Goal: Task Accomplishment & Management: Complete application form

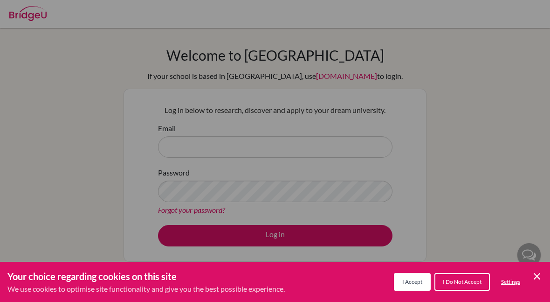
click at [533, 276] on icon "Cookie Control Close Icon" at bounding box center [536, 275] width 11 height 11
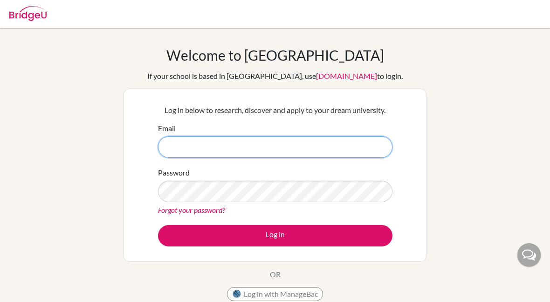
click at [317, 148] on input "Email" at bounding box center [275, 146] width 234 height 21
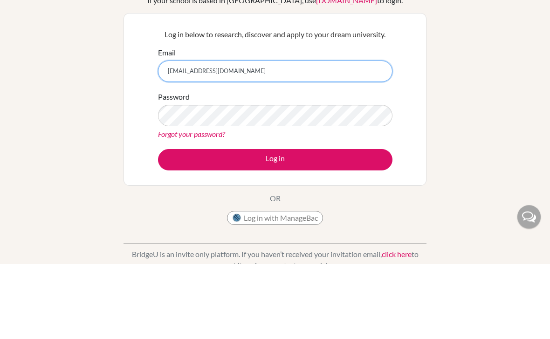
type input "[EMAIL_ADDRESS][DOMAIN_NAME]"
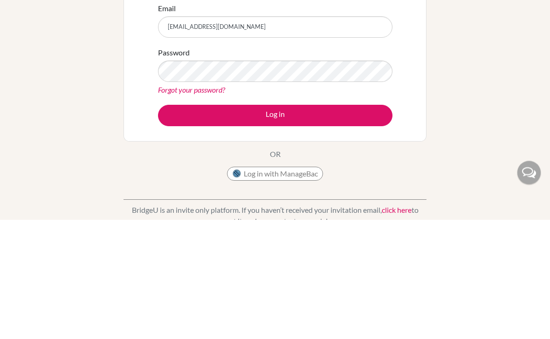
click at [343, 225] on button "Log in" at bounding box center [275, 235] width 234 height 21
click at [338, 225] on button "Log in" at bounding box center [275, 235] width 234 height 21
click at [321, 225] on button "Log in" at bounding box center [275, 235] width 234 height 21
click at [161, 205] on link "Forgot your password?" at bounding box center [191, 209] width 67 height 9
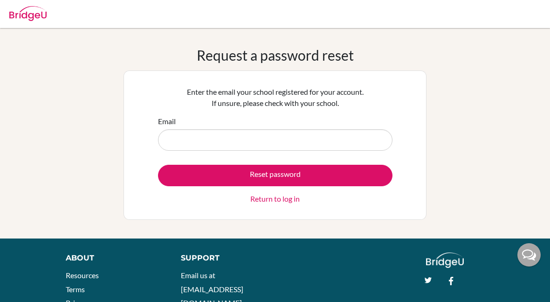
click at [179, 142] on input "Email" at bounding box center [275, 139] width 234 height 21
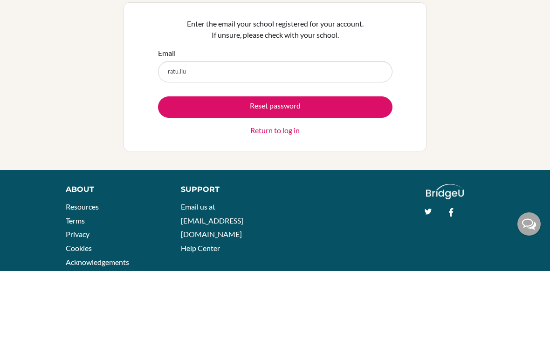
click at [163, 129] on input "ratu.liu" at bounding box center [275, 139] width 234 height 21
click at [201, 129] on input "27ratu.liu" at bounding box center [275, 139] width 234 height 21
type input "27ratu.liu@sisschools.org"
click at [193, 165] on button "Reset password" at bounding box center [275, 175] width 234 height 21
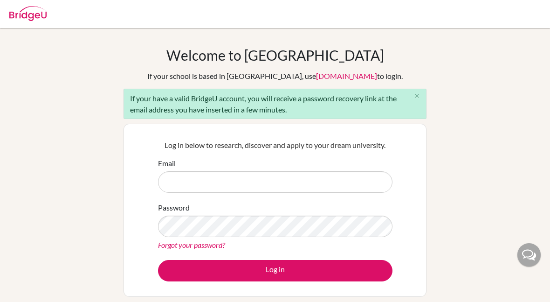
click at [336, 168] on div "Email" at bounding box center [275, 175] width 234 height 35
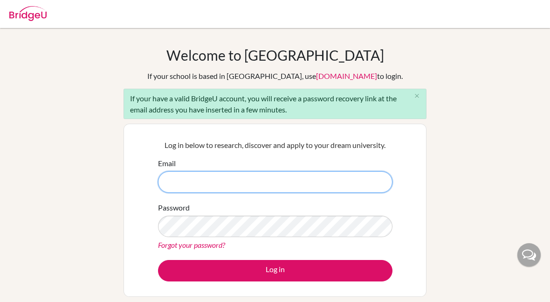
click at [346, 179] on input "Email" at bounding box center [275, 181] width 234 height 21
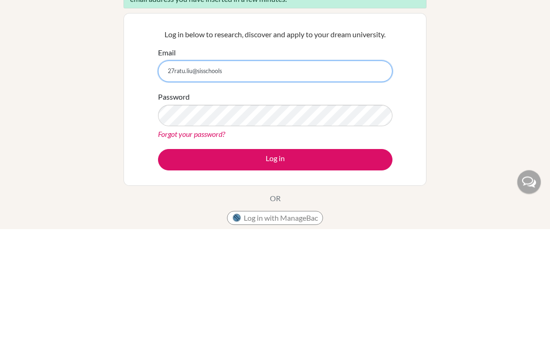
type input "27ratu.liu@sisschools"
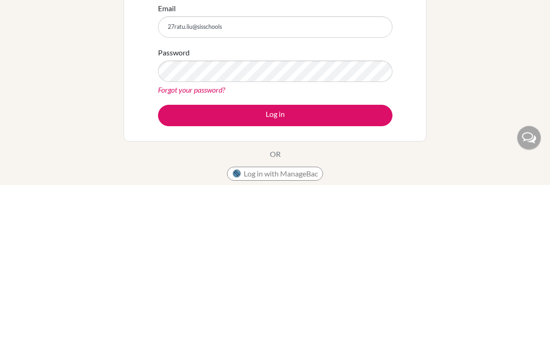
click at [357, 260] on button "Log in" at bounding box center [275, 270] width 234 height 21
click at [355, 260] on button "Log in" at bounding box center [275, 270] width 234 height 21
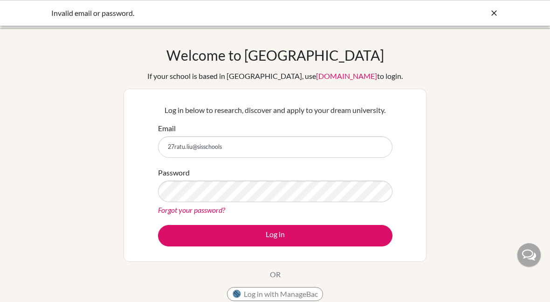
click at [277, 149] on input "27ratu.liu@sisschools" at bounding box center [275, 146] width 234 height 21
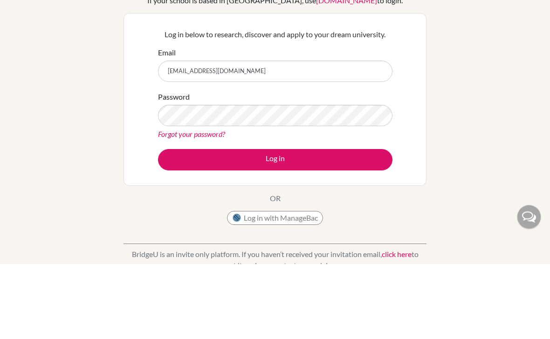
type input "27ratu.liu@sisschools.org"
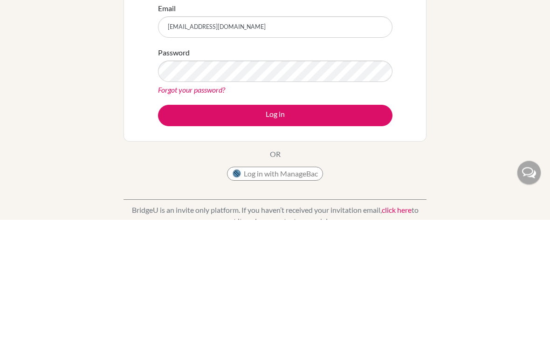
click at [285, 225] on button "Log in" at bounding box center [275, 235] width 234 height 21
click at [196, 205] on link "Forgot your password?" at bounding box center [191, 209] width 67 height 9
click at [198, 205] on link "Forgot your password?" at bounding box center [191, 209] width 67 height 9
click at [214, 205] on link "Forgot your password?" at bounding box center [191, 209] width 67 height 9
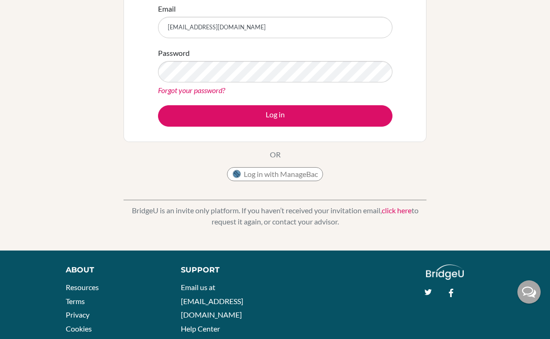
click at [196, 93] on link "Forgot your password?" at bounding box center [191, 90] width 67 height 9
click at [200, 90] on link "Forgot your password?" at bounding box center [191, 90] width 67 height 9
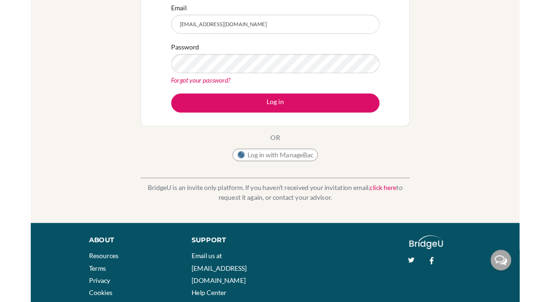
scroll to position [120, 0]
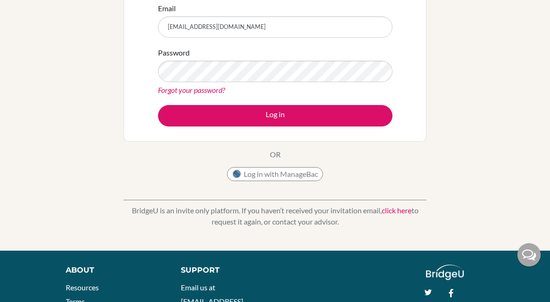
click at [183, 93] on link "Forgot your password?" at bounding box center [191, 89] width 67 height 9
click at [175, 90] on link "Forgot your password?" at bounding box center [191, 89] width 67 height 9
click at [167, 86] on link "Forgot your password?" at bounding box center [191, 89] width 67 height 9
click at [200, 88] on link "Forgot your password?" at bounding box center [191, 89] width 67 height 9
click at [201, 105] on button "Log in" at bounding box center [275, 115] width 234 height 21
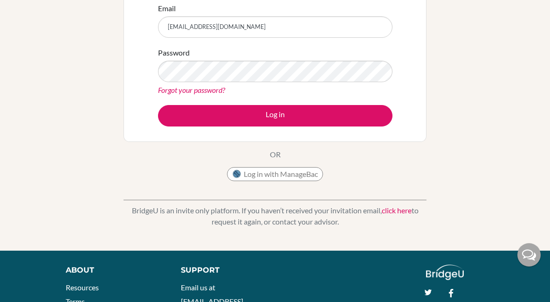
click at [190, 94] on link "Forgot your password?" at bounding box center [191, 89] width 67 height 9
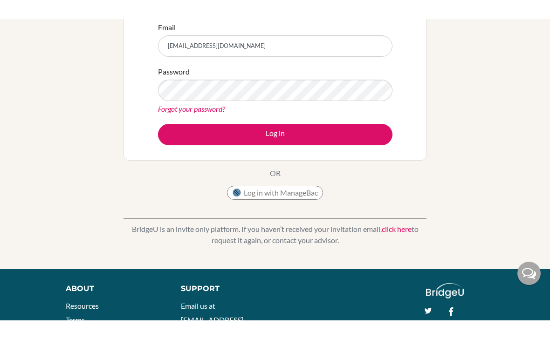
scroll to position [119, 0]
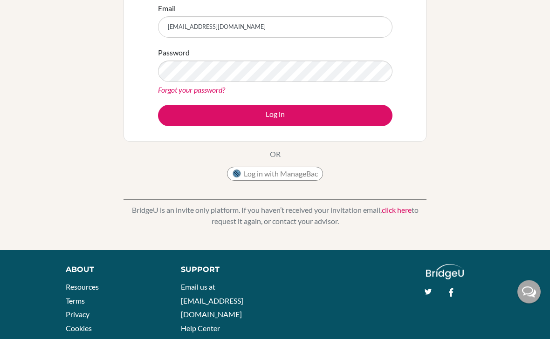
click at [178, 90] on link "Forgot your password?" at bounding box center [191, 90] width 67 height 9
click at [167, 90] on link "Forgot your password?" at bounding box center [191, 90] width 67 height 9
click at [158, 94] on link "Forgot your password?" at bounding box center [191, 90] width 67 height 9
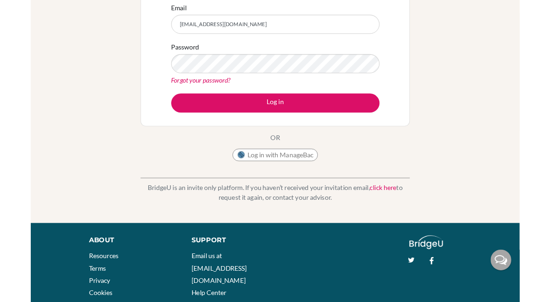
scroll to position [120, 0]
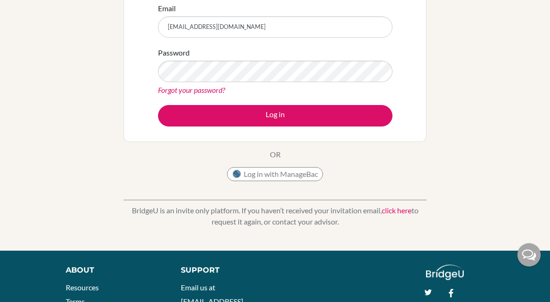
click at [491, 178] on div "Welcome to BridgeU If your school is based in China, use app.bridge-u.com.cn to…" at bounding box center [275, 79] width 550 height 305
click at [166, 94] on link "Forgot your password?" at bounding box center [191, 89] width 67 height 9
click at [165, 93] on link "Forgot your password?" at bounding box center [191, 89] width 67 height 9
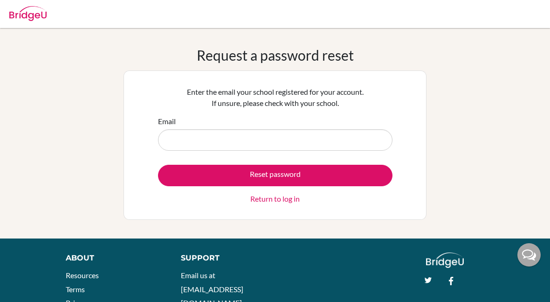
click at [356, 142] on input "Email" at bounding box center [275, 139] width 234 height 21
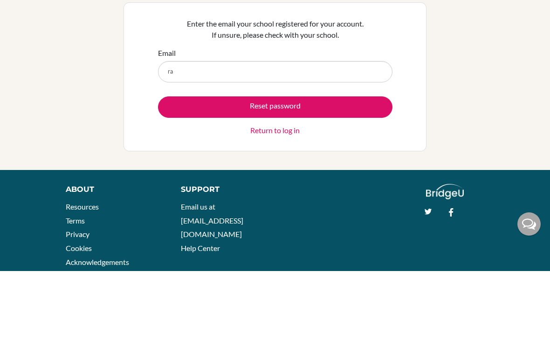
type input "r"
type input "[EMAIL_ADDRESS][DOMAIN_NAME]"
click at [210, 165] on button "Reset password" at bounding box center [275, 175] width 234 height 21
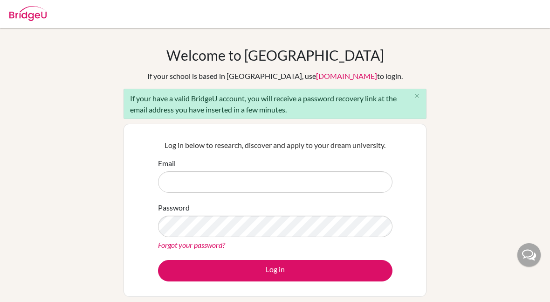
click at [365, 188] on input "Email" at bounding box center [275, 181] width 234 height 21
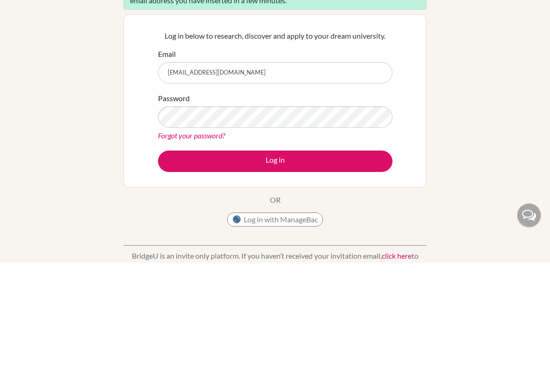
type input "[EMAIL_ADDRESS][DOMAIN_NAME]"
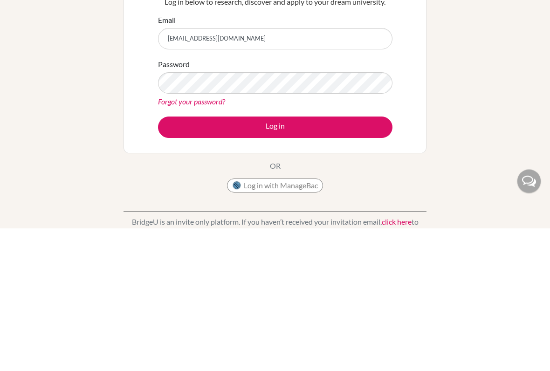
click at [343, 144] on div "Log in below to research, discover and apply to your dream university. Email [E…" at bounding box center [275, 210] width 303 height 173
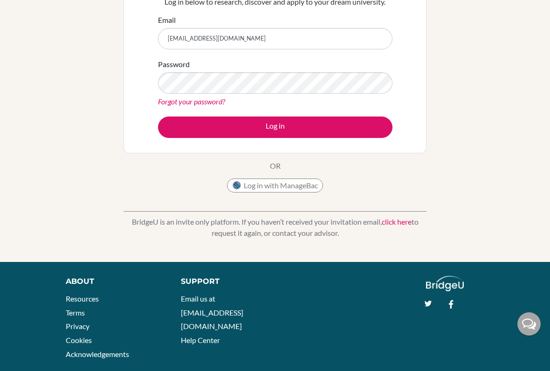
click at [342, 144] on div "Log in below to research, discover and apply to your dream university. Email [E…" at bounding box center [275, 66] width 303 height 173
click at [350, 135] on button "Log in" at bounding box center [275, 127] width 234 height 21
click at [363, 117] on button "Log in" at bounding box center [275, 127] width 234 height 21
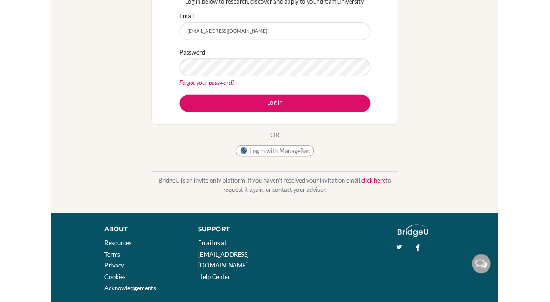
scroll to position [143, 0]
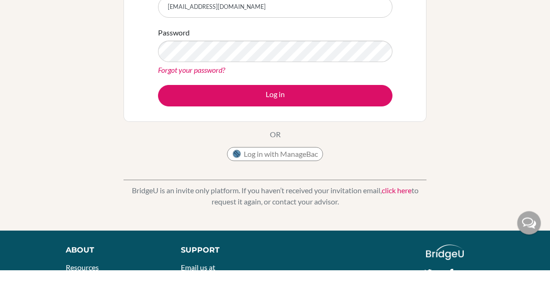
click at [366, 127] on button "Log in" at bounding box center [275, 127] width 234 height 21
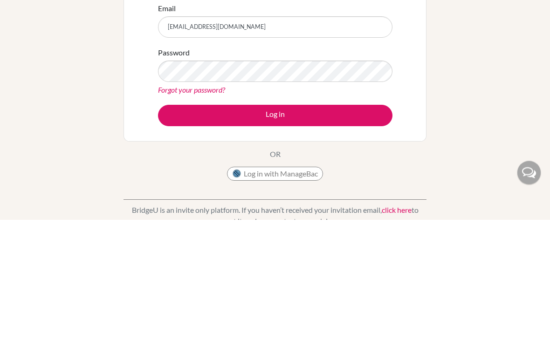
click at [359, 225] on button "Log in" at bounding box center [275, 235] width 234 height 21
click at [348, 225] on button "Log in" at bounding box center [275, 235] width 234 height 21
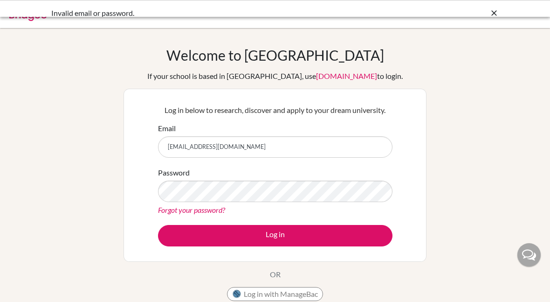
click at [346, 138] on input "[EMAIL_ADDRESS][DOMAIN_NAME]" at bounding box center [275, 146] width 234 height 21
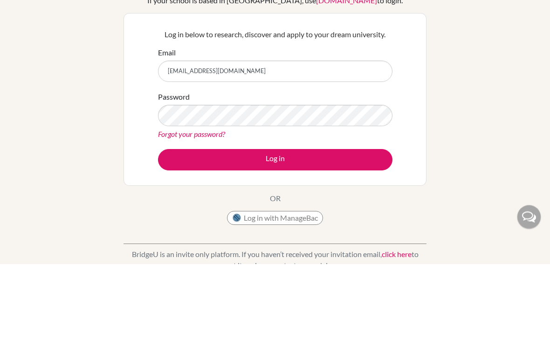
click at [175, 136] on input "[EMAIL_ADDRESS][DOMAIN_NAME]" at bounding box center [275, 146] width 234 height 21
type input "27r"
type input "R"
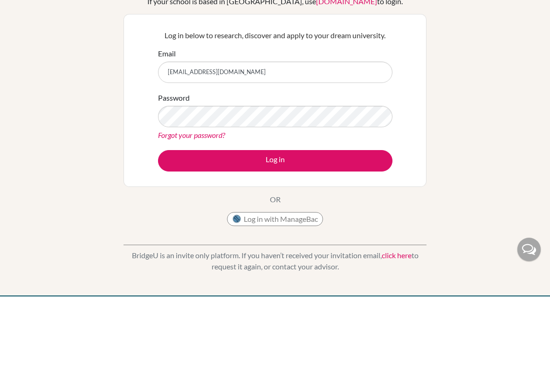
type input "[EMAIL_ADDRESS][DOMAIN_NAME]"
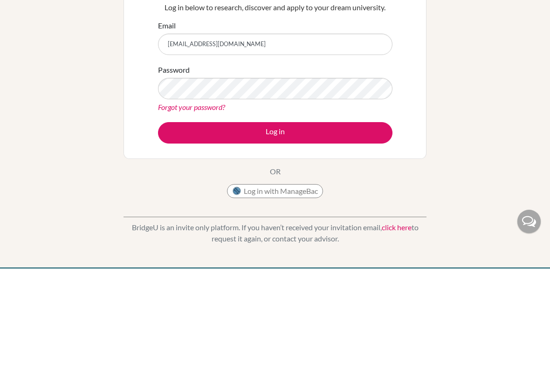
click at [176, 225] on button "Log in" at bounding box center [275, 235] width 234 height 21
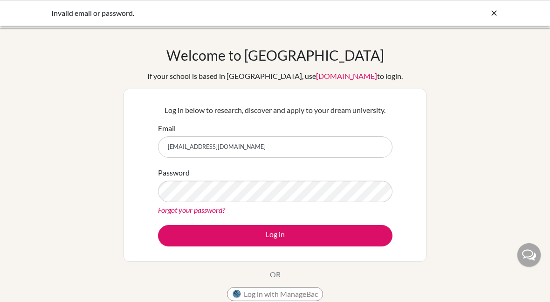
click at [545, 225] on div "Welcome to [GEOGRAPHIC_DATA] If your school is based in [GEOGRAPHIC_DATA], use …" at bounding box center [275, 199] width 550 height 305
